Goal: Navigation & Orientation: Go to known website

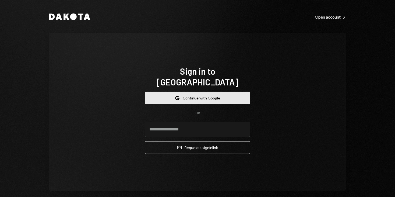
click at [178, 93] on button "Google Continue with Google" at bounding box center [197, 97] width 105 height 13
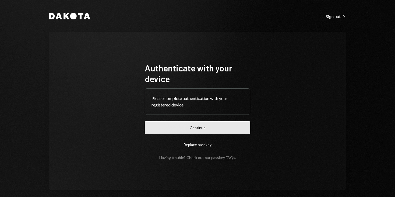
click at [188, 125] on button "Continue" at bounding box center [197, 127] width 105 height 13
